Goal: Information Seeking & Learning: Learn about a topic

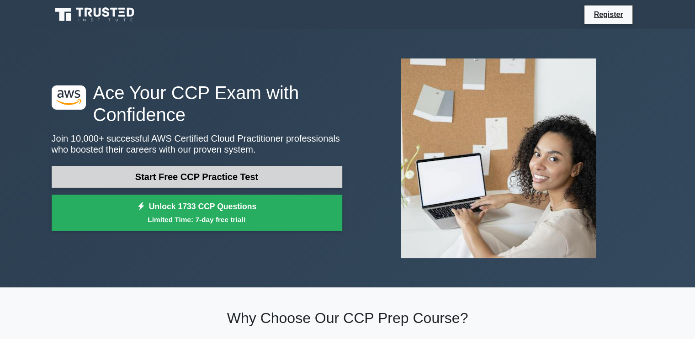
click at [165, 173] on link "Start Free CCP Practice Test" at bounding box center [197, 177] width 291 height 22
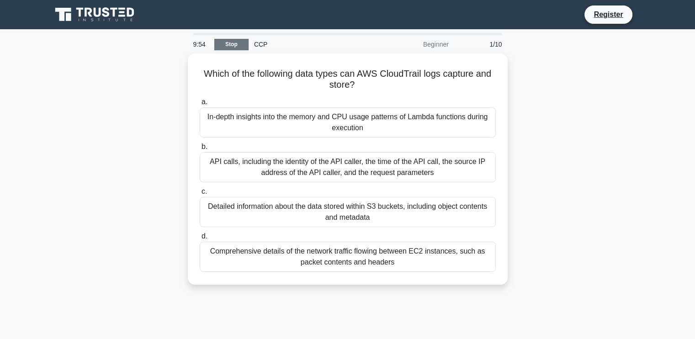
click at [225, 43] on link "Stop" at bounding box center [231, 44] width 34 height 11
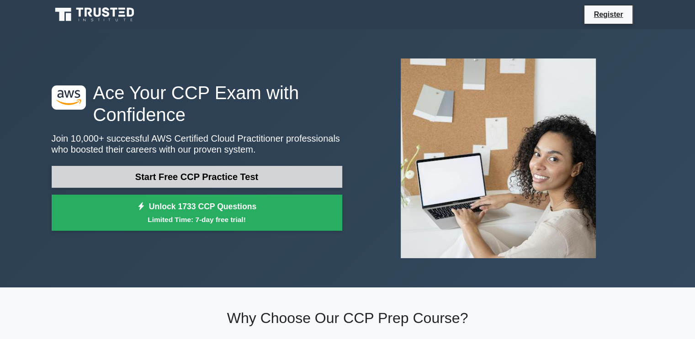
click at [174, 178] on link "Start Free CCP Practice Test" at bounding box center [197, 177] width 291 height 22
